Goal: Find specific fact: Find specific page/section

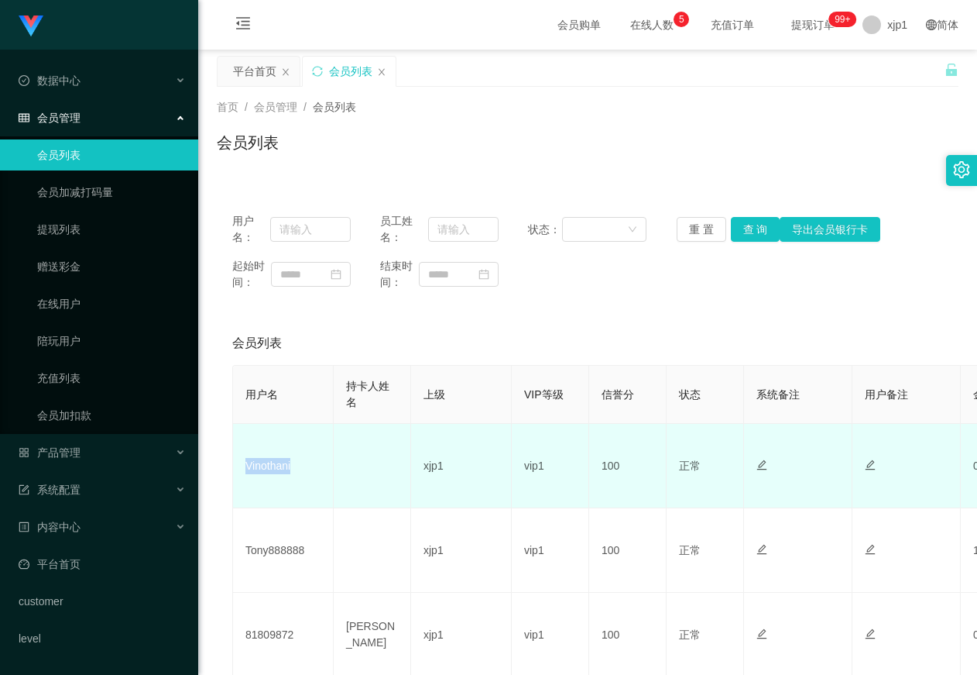
click at [245, 479] on td "Vinothani" at bounding box center [283, 466] width 101 height 84
click at [291, 475] on td "Vinothani" at bounding box center [283, 466] width 101 height 84
drag, startPoint x: 272, startPoint y: 474, endPoint x: 241, endPoint y: 472, distance: 31.0
click at [241, 472] on td "Vinothani" at bounding box center [283, 466] width 101 height 84
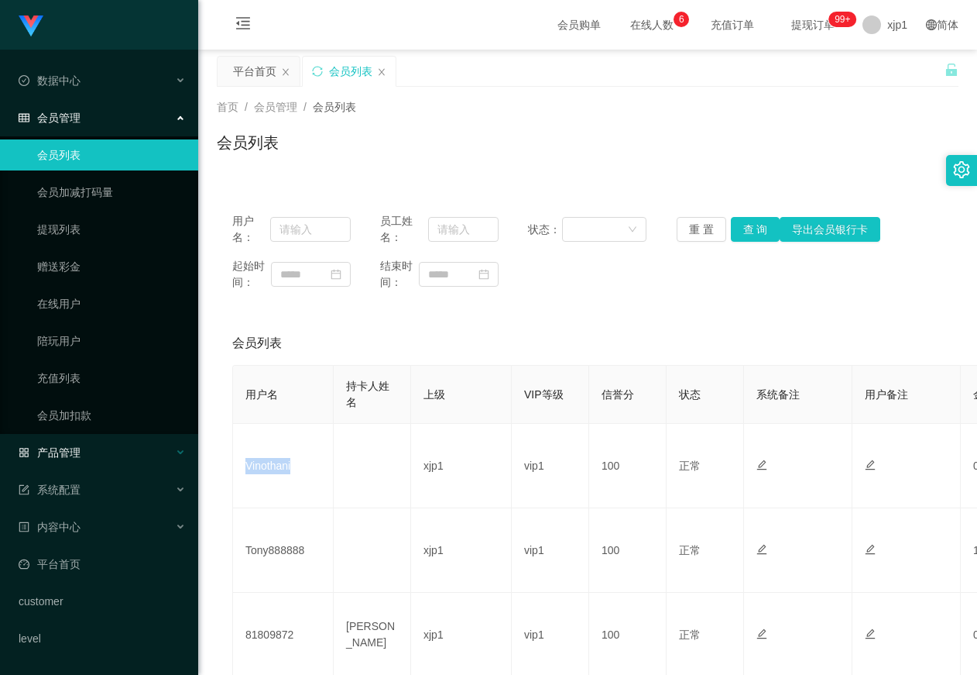
copy td "Vinothani"
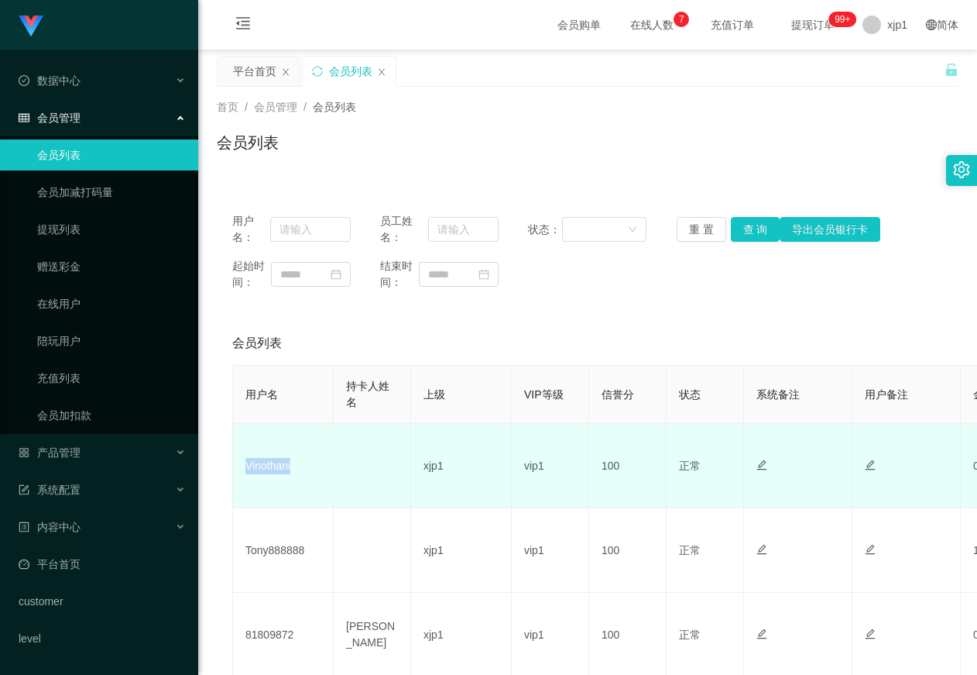
click at [302, 476] on td "Vinothani" at bounding box center [283, 466] width 101 height 84
click at [301, 468] on td "Vinothani" at bounding box center [283, 466] width 101 height 84
drag, startPoint x: 298, startPoint y: 468, endPoint x: 242, endPoint y: 470, distance: 55.8
click at [242, 470] on td "Vinothani" at bounding box center [283, 466] width 101 height 84
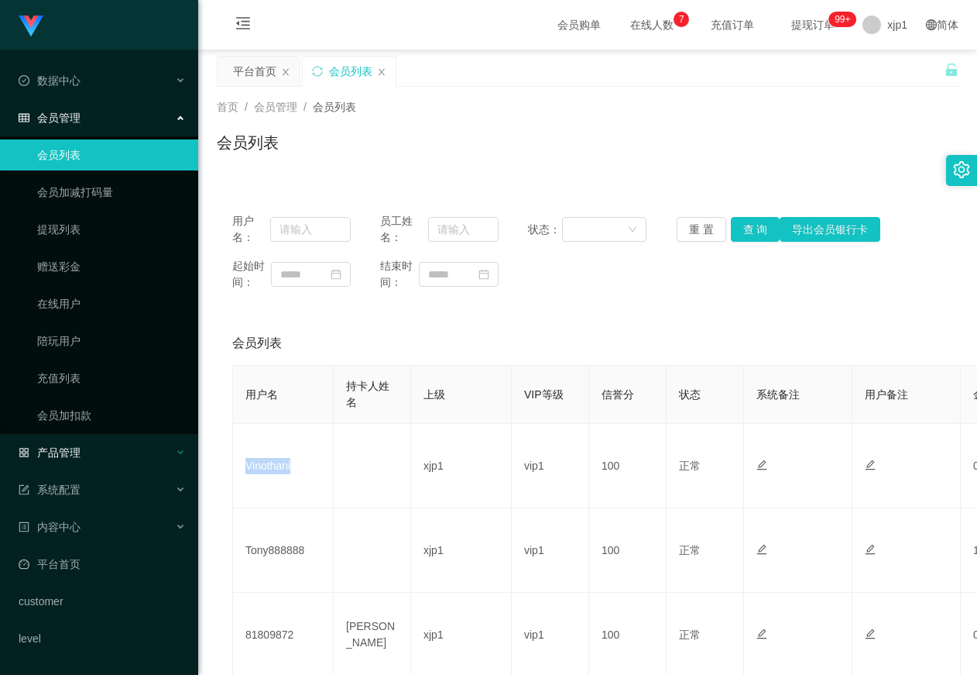
copy td "Vinothani"
